Goal: Transaction & Acquisition: Purchase product/service

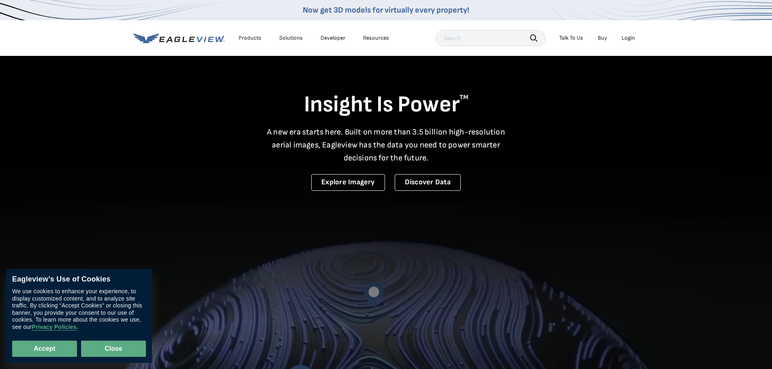
click at [125, 348] on button "Close" at bounding box center [113, 349] width 65 height 16
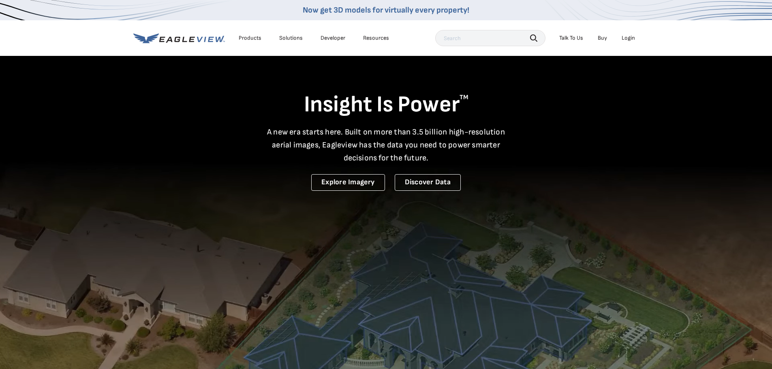
click at [627, 39] on div "Login" at bounding box center [627, 37] width 13 height 7
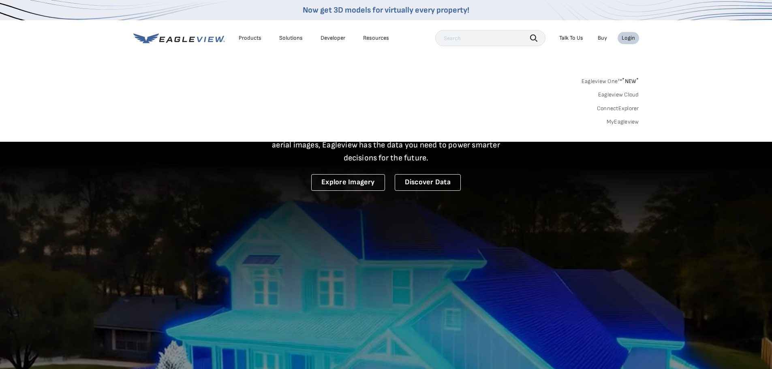
click at [592, 81] on link "Eagleview One™ * NEW *" at bounding box center [610, 79] width 58 height 9
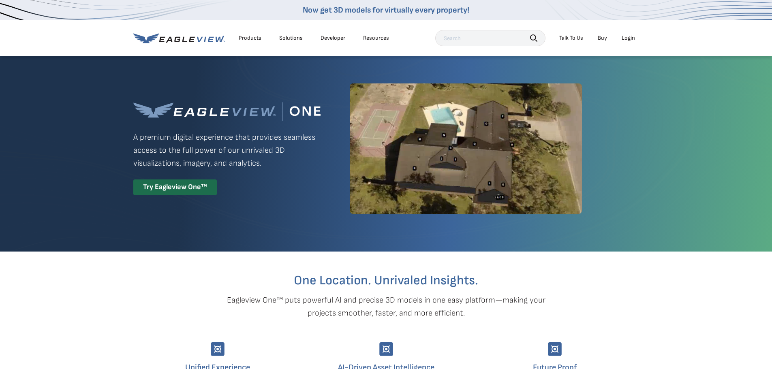
click at [628, 38] on div "Login" at bounding box center [627, 37] width 13 height 7
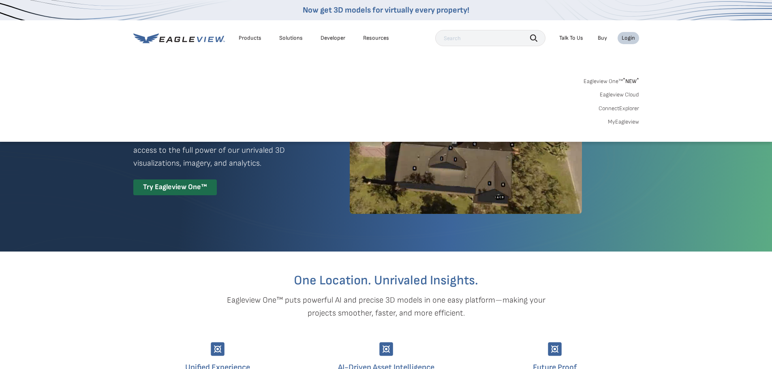
click at [613, 123] on link "MyEagleview" at bounding box center [623, 121] width 31 height 7
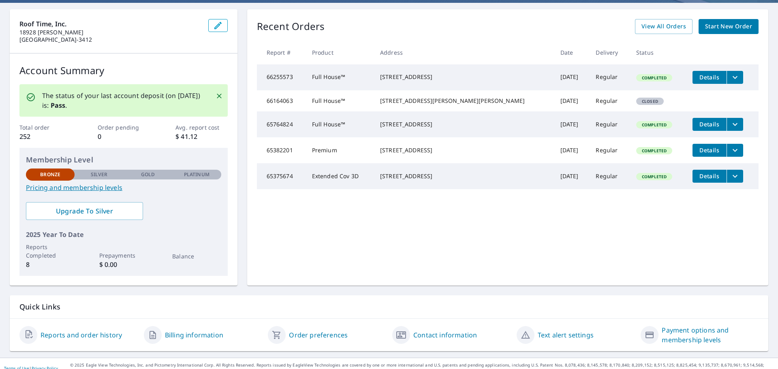
scroll to position [81, 0]
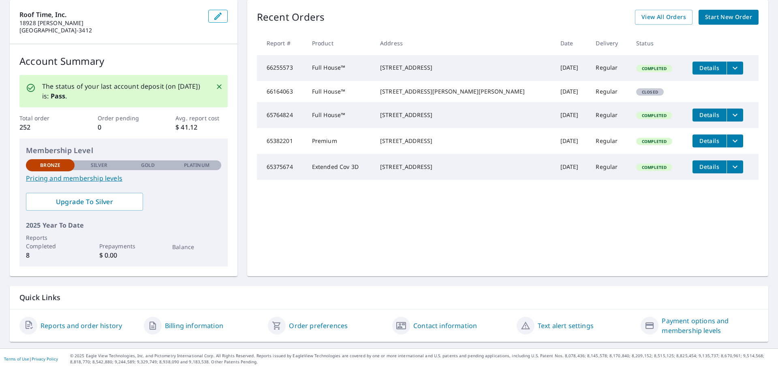
click at [57, 325] on link "Reports and order history" at bounding box center [81, 326] width 81 height 10
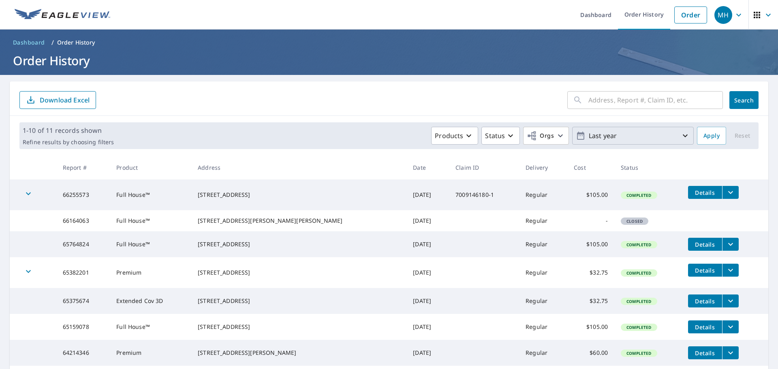
click at [683, 136] on icon "button" at bounding box center [685, 135] width 5 height 3
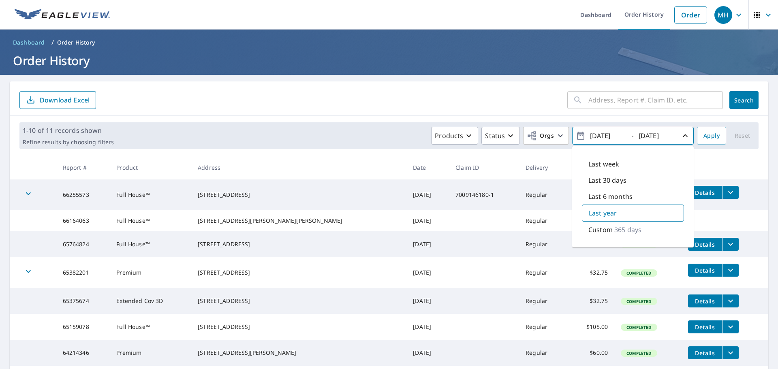
click at [597, 233] on p "Custom" at bounding box center [600, 230] width 24 height 10
click at [598, 135] on input "2024/09/08" at bounding box center [607, 135] width 40 height 13
click at [596, 135] on input "2024/09/08" at bounding box center [607, 135] width 40 height 13
type input "2020/09/08"
click at [642, 136] on input "2025/09/08" at bounding box center [656, 135] width 40 height 13
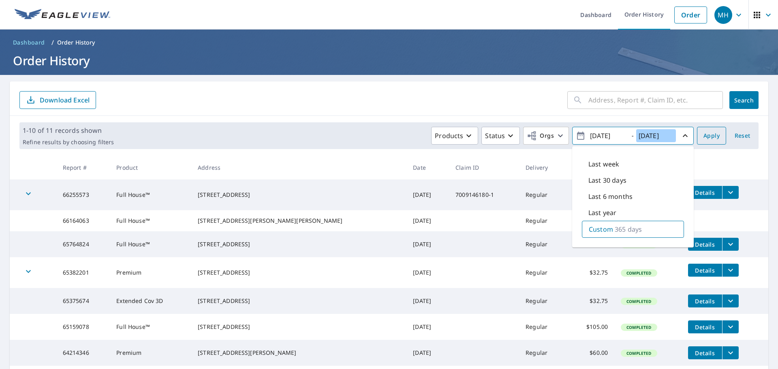
type input "2021/09/08"
click at [708, 139] on span "Apply" at bounding box center [711, 136] width 16 height 10
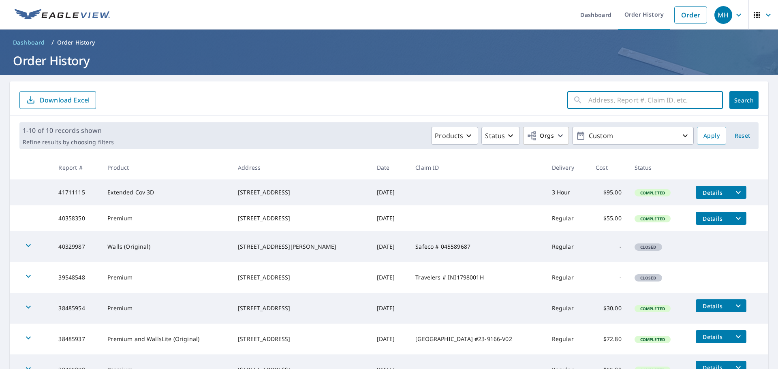
click at [601, 101] on input "text" at bounding box center [655, 100] width 134 height 23
type input "29961"
click at [746, 102] on span "Search" at bounding box center [744, 100] width 16 height 8
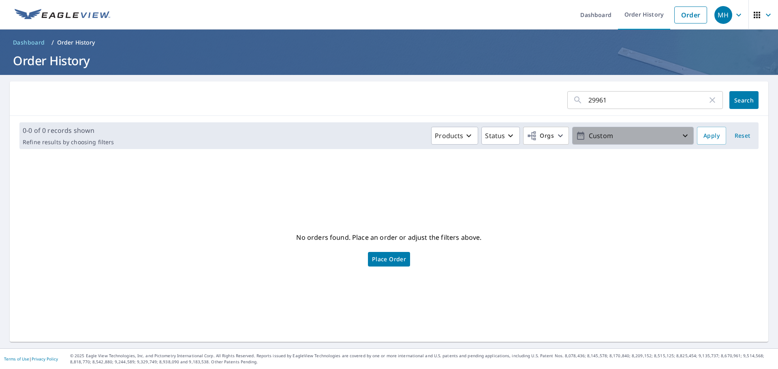
click at [680, 135] on icon "button" at bounding box center [685, 136] width 10 height 10
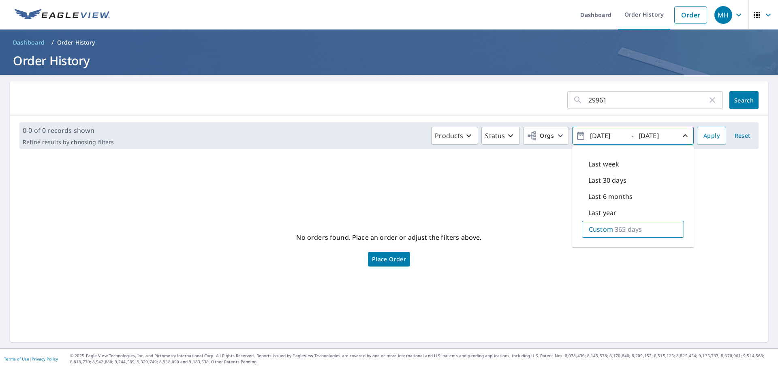
click at [598, 137] on input "2020/09/08" at bounding box center [607, 135] width 40 height 13
click at [595, 136] on input "2020/09/08" at bounding box center [607, 135] width 40 height 13
click at [597, 135] on input "2020/09/08" at bounding box center [607, 135] width 40 height 13
click at [598, 135] on input "2020/09/08" at bounding box center [607, 135] width 40 height 13
drag, startPoint x: 591, startPoint y: 135, endPoint x: 598, endPoint y: 135, distance: 6.1
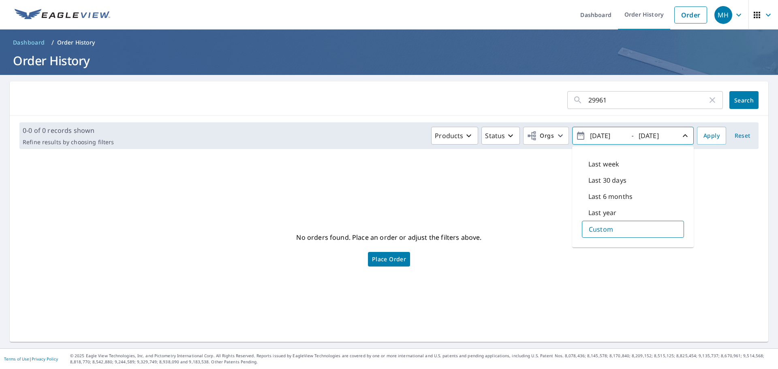
click at [598, 135] on input "2021/09/08" at bounding box center [607, 135] width 40 height 13
type input "2018/09/08"
drag, startPoint x: 640, startPoint y: 134, endPoint x: 646, endPoint y: 134, distance: 6.1
click at [646, 134] on input "2021/09/08" at bounding box center [656, 135] width 40 height 13
type input "2019/09/08"
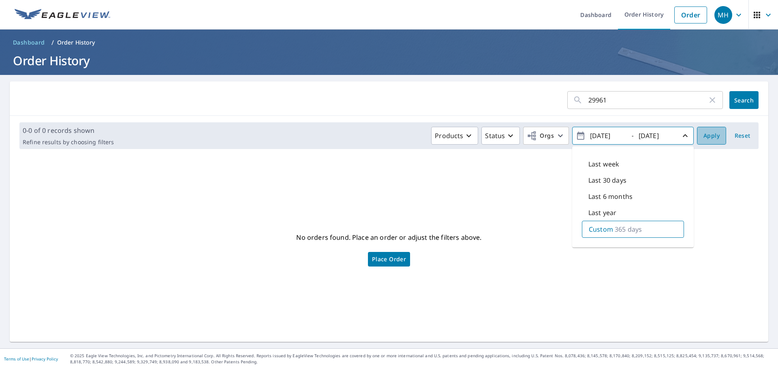
click at [713, 139] on span "Apply" at bounding box center [711, 136] width 16 height 10
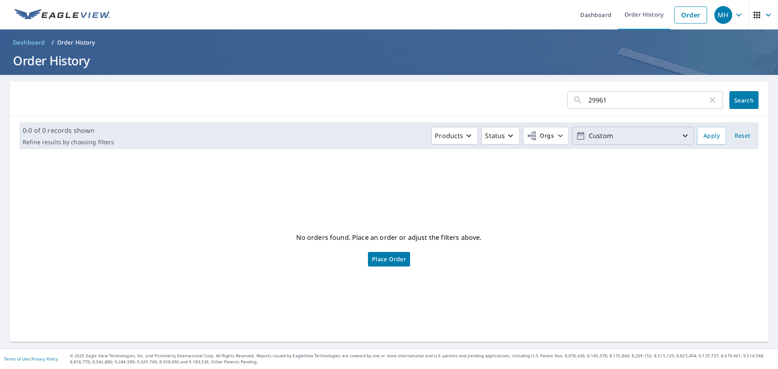
click at [680, 137] on icon "button" at bounding box center [685, 136] width 10 height 10
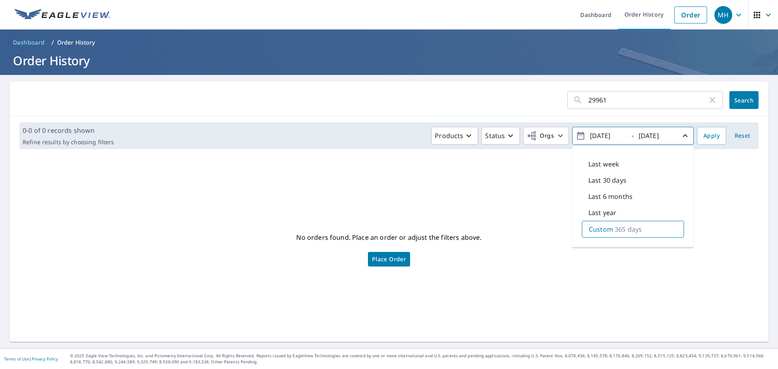
click at [606, 135] on input "2018/09/08" at bounding box center [607, 135] width 40 height 13
drag, startPoint x: 593, startPoint y: 135, endPoint x: 598, endPoint y: 135, distance: 4.9
click at [598, 135] on input "2018/09/08" at bounding box center [607, 135] width 40 height 13
type input "2019/09/08"
drag, startPoint x: 640, startPoint y: 134, endPoint x: 646, endPoint y: 134, distance: 6.1
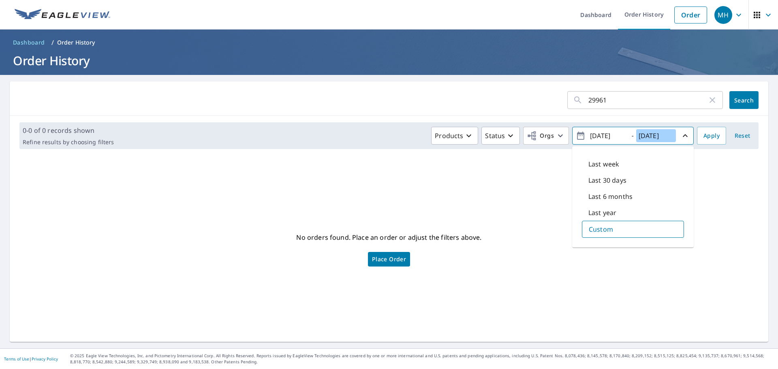
click at [646, 134] on input "2019/09/08" at bounding box center [656, 135] width 40 height 13
type input "2020/09/08"
click at [711, 137] on span "Apply" at bounding box center [711, 136] width 16 height 10
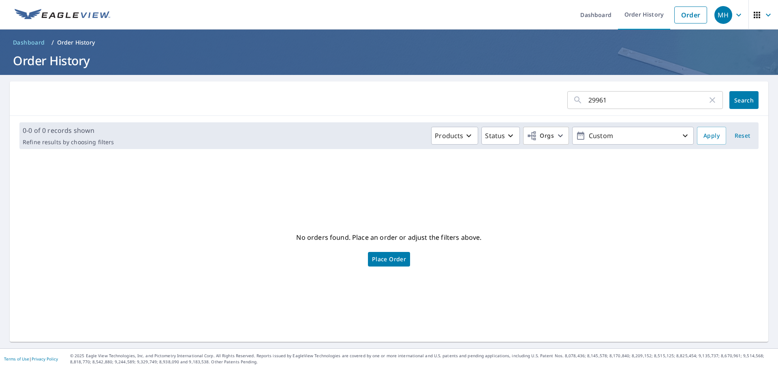
click at [707, 98] on icon "button" at bounding box center [712, 100] width 10 height 10
click at [680, 136] on icon "button" at bounding box center [685, 136] width 10 height 10
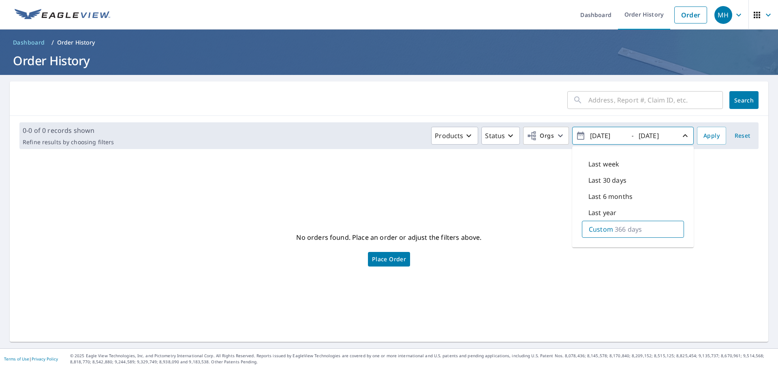
click at [615, 229] on p "366 days" at bounding box center [628, 229] width 27 height 10
click at [598, 134] on input "2019/09/08" at bounding box center [607, 135] width 40 height 13
drag, startPoint x: 593, startPoint y: 135, endPoint x: 600, endPoint y: 134, distance: 7.3
click at [600, 134] on input "2019/09/08" at bounding box center [607, 135] width 40 height 13
type input "2018/09/08"
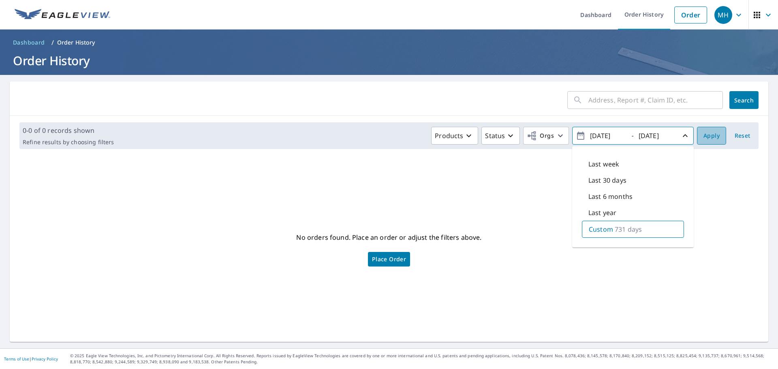
click at [706, 137] on span "Apply" at bounding box center [711, 136] width 16 height 10
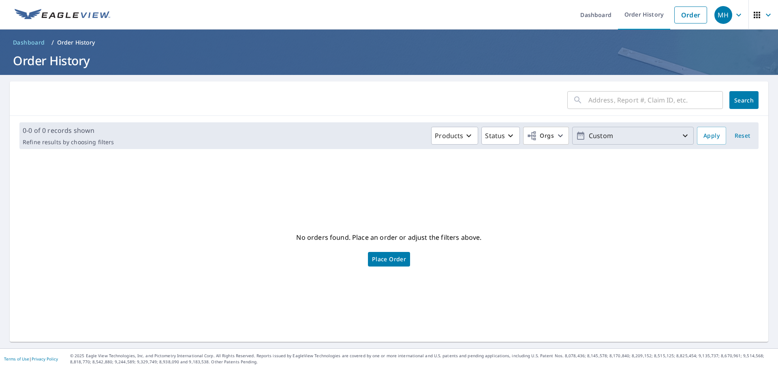
click at [673, 135] on p "Custom" at bounding box center [632, 136] width 95 height 14
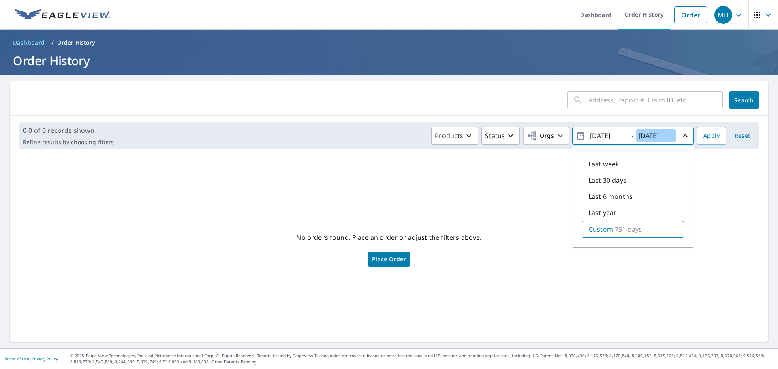
drag, startPoint x: 641, startPoint y: 135, endPoint x: 647, endPoint y: 134, distance: 5.7
click at [647, 134] on input "2020/09/08" at bounding box center [656, 135] width 40 height 13
type input "2019/09/08"
click at [703, 135] on span "Apply" at bounding box center [711, 136] width 16 height 10
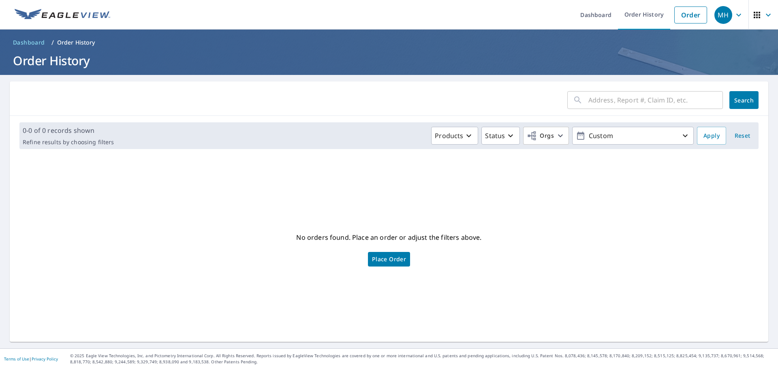
click at [657, 100] on input "text" at bounding box center [655, 100] width 134 height 23
click at [686, 17] on link "Order" at bounding box center [690, 14] width 33 height 17
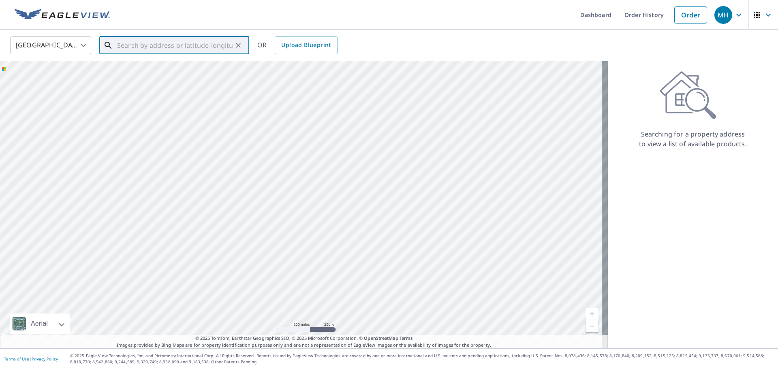
click at [134, 46] on input "text" at bounding box center [174, 45] width 115 height 23
click at [145, 76] on p "Danbury, WI 54830" at bounding box center [178, 82] width 127 height 16
type input "29961 Arbutus Dr Danbury, WI 54830"
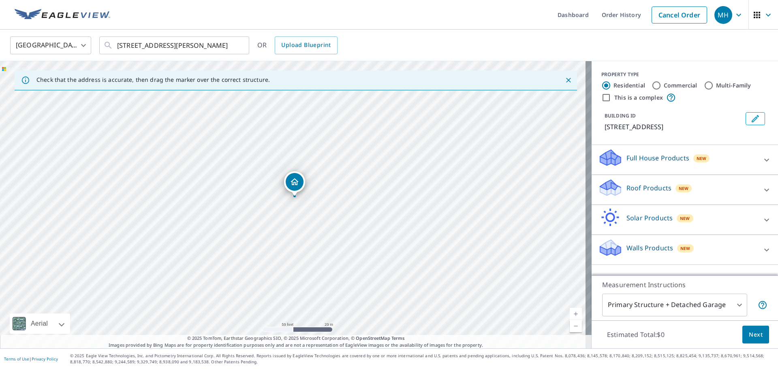
click at [758, 335] on button "Next" at bounding box center [755, 335] width 27 height 18
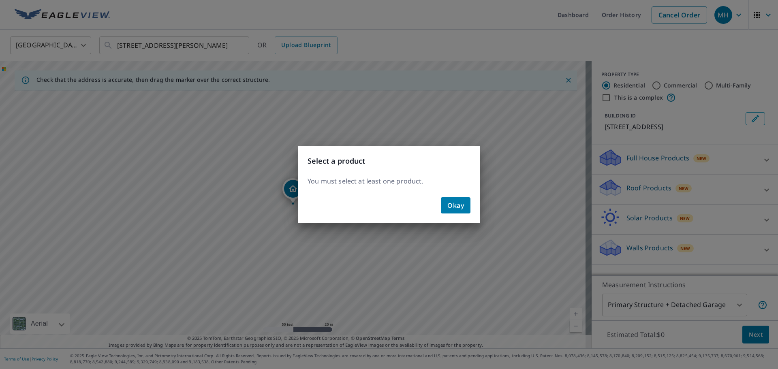
click at [455, 206] on span "Okay" at bounding box center [455, 205] width 17 height 11
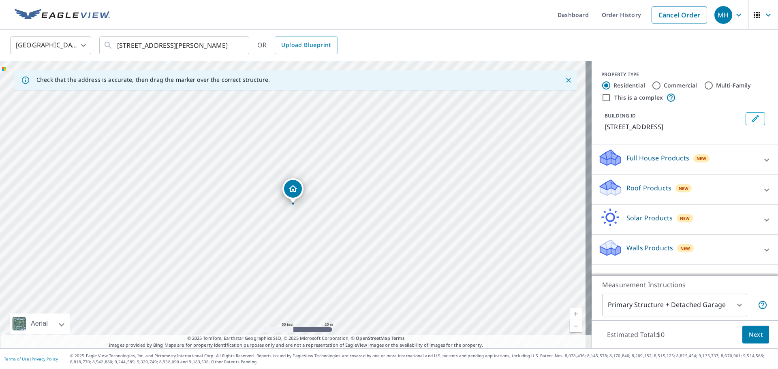
click at [642, 188] on p "Roof Products" at bounding box center [648, 188] width 45 height 10
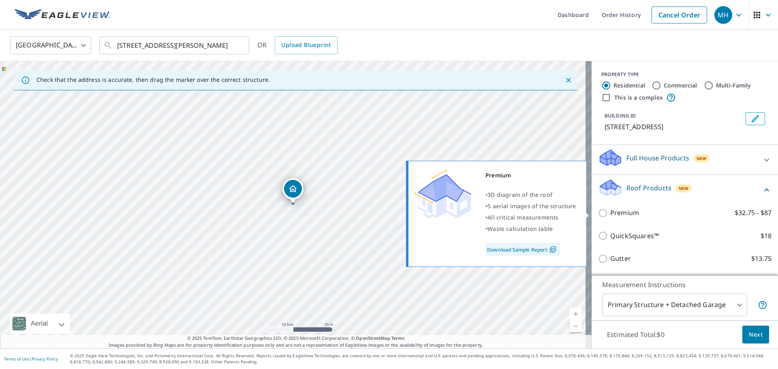
click at [598, 215] on input "Premium $32.75 - $87" at bounding box center [604, 213] width 12 height 10
checkbox input "true"
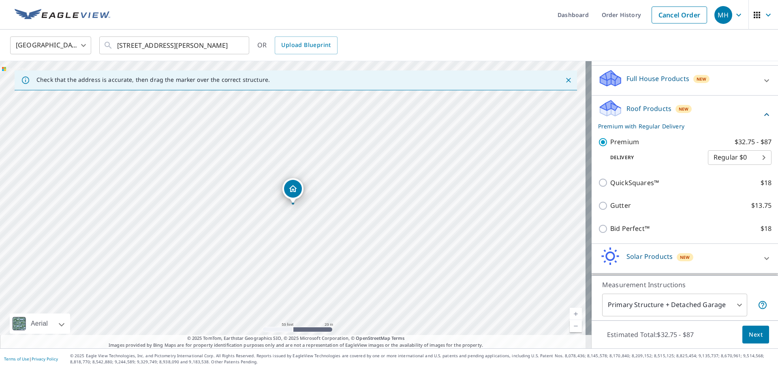
scroll to position [80, 0]
click at [749, 338] on span "Next" at bounding box center [756, 335] width 14 height 10
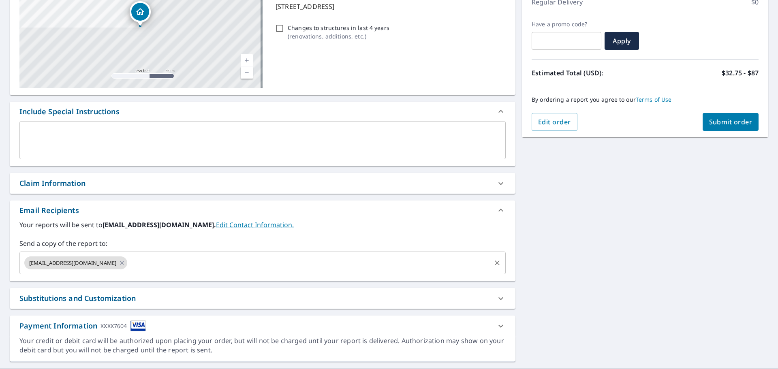
scroll to position [122, 0]
click at [119, 263] on icon at bounding box center [122, 262] width 6 height 9
click at [75, 261] on input "text" at bounding box center [256, 262] width 467 height 15
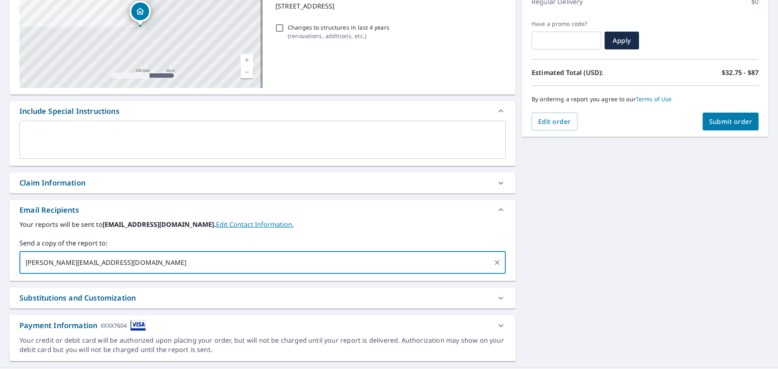
type input "mitch@rooftime.com"
click at [722, 125] on span "Submit order" at bounding box center [730, 121] width 43 height 9
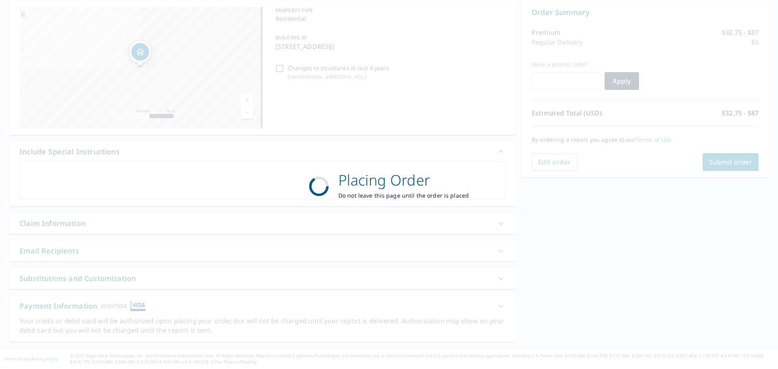
scroll to position [81, 0]
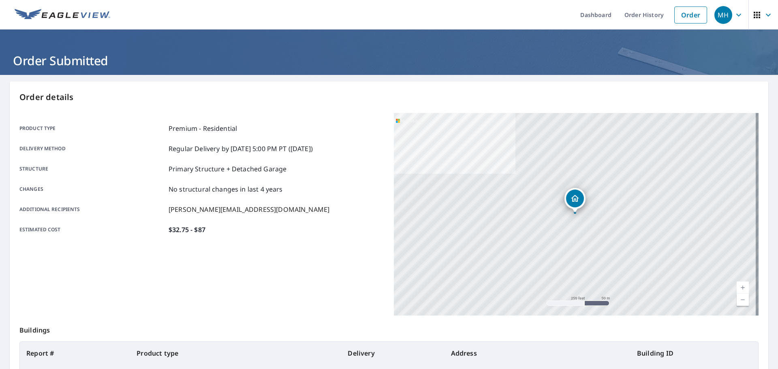
click at [766, 15] on icon "button" at bounding box center [768, 14] width 5 height 3
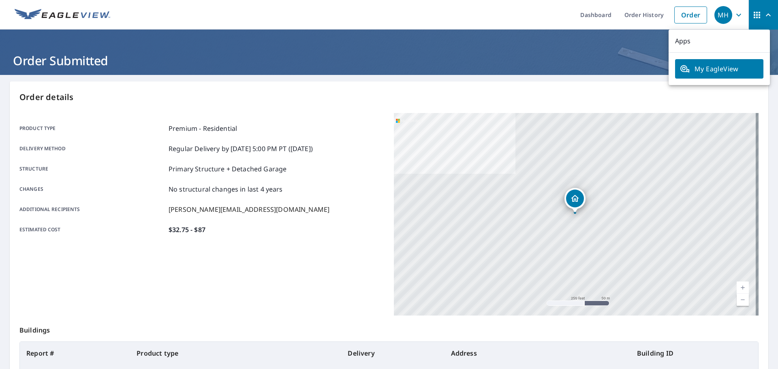
click at [619, 54] on h1 "Order Submitted" at bounding box center [389, 60] width 758 height 17
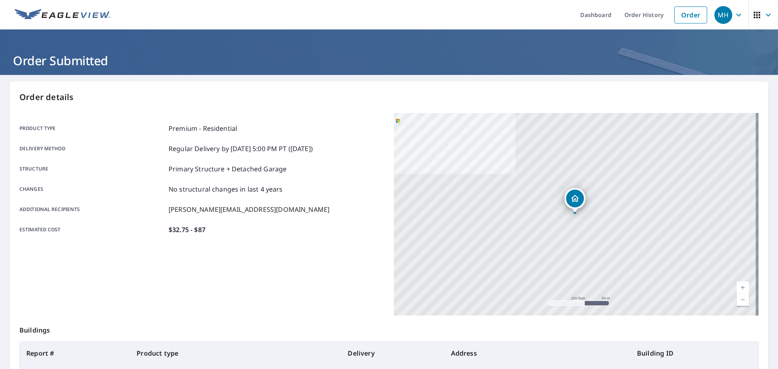
click at [735, 11] on icon "button" at bounding box center [739, 15] width 10 height 10
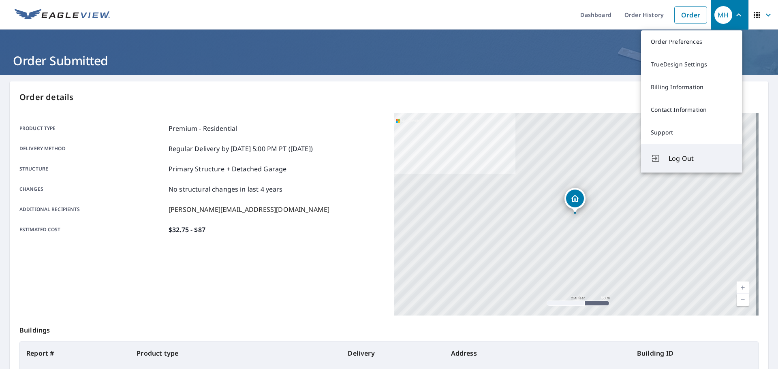
click at [681, 156] on span "Log Out" at bounding box center [700, 159] width 64 height 10
